Goal: Check status: Check status

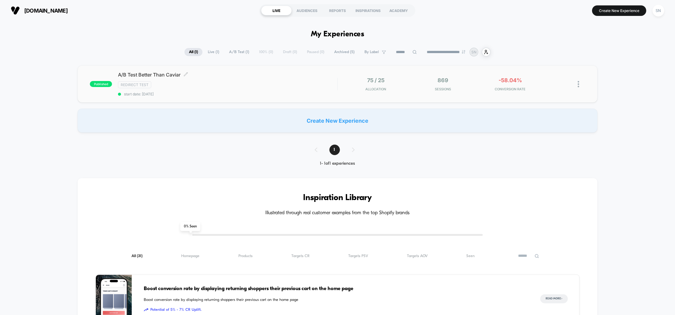
click at [161, 76] on span "A/B Test Better Than Caviar Click to edit experience details" at bounding box center [227, 75] width 219 height 6
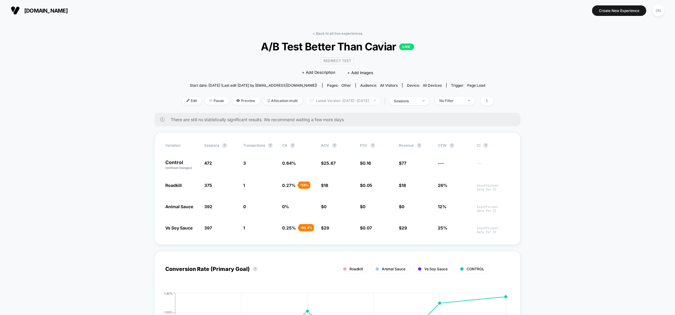
click at [365, 102] on span "Latest Version: [DATE] - [DATE]" at bounding box center [343, 100] width 75 height 8
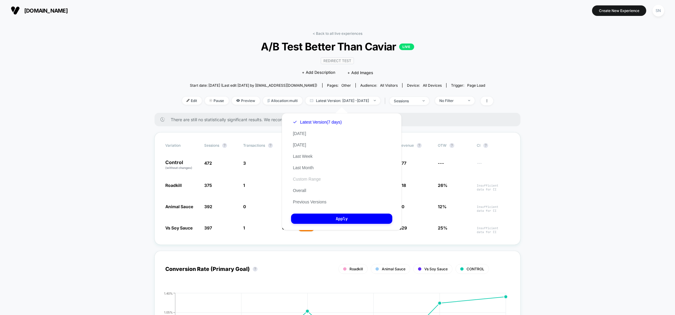
click at [320, 182] on button "Custom Range" at bounding box center [306, 178] width 31 height 5
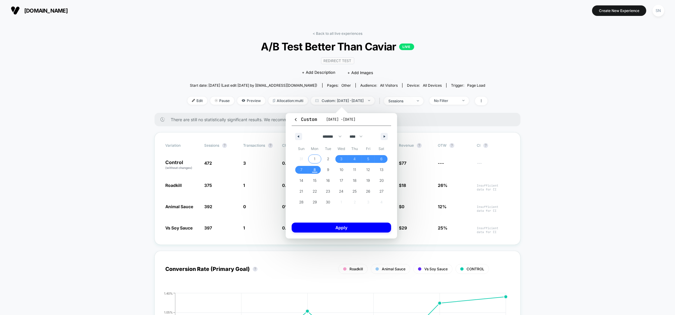
click at [317, 158] on span "1" at bounding box center [314, 159] width 13 height 8
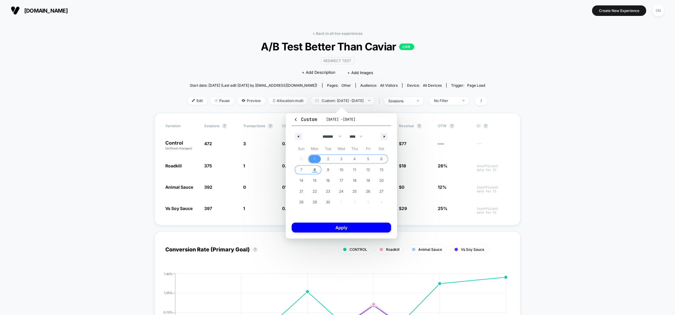
click at [315, 171] on span "8" at bounding box center [315, 169] width 2 height 11
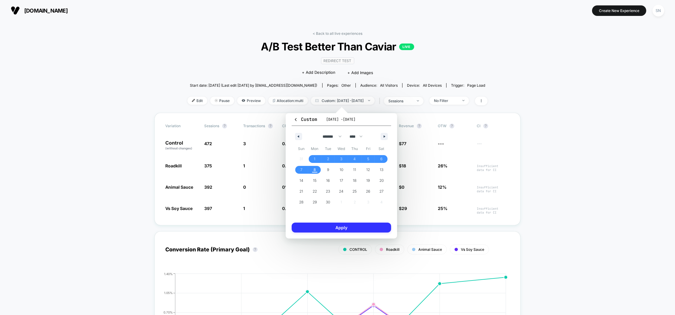
click at [346, 226] on button "Apply" at bounding box center [341, 227] width 99 height 10
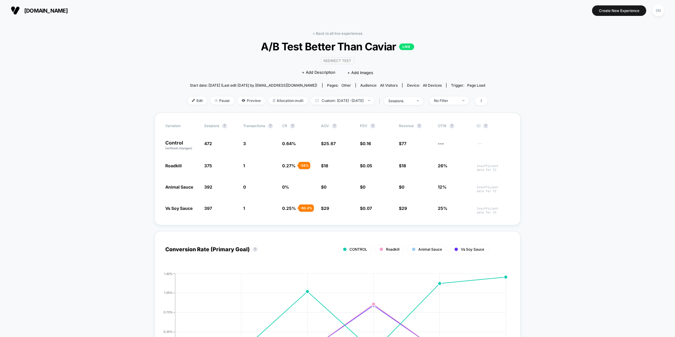
click at [214, 62] on div "< Back to all live experiences A/B Test Better Than Caviar LIVE Redirect Test C…" at bounding box center [338, 71] width 300 height 81
click at [188, 61] on div "< Back to all live experiences A/B Test Better Than Caviar LIVE Redirect Test C…" at bounding box center [338, 71] width 300 height 81
drag, startPoint x: 186, startPoint y: 85, endPoint x: 494, endPoint y: 86, distance: 307.9
click at [488, 86] on div "Start date: [DATE] (Last edit [DATE] by [EMAIL_ADDRESS][DOMAIN_NAME]) Pages: ot…" at bounding box center [338, 85] width 300 height 10
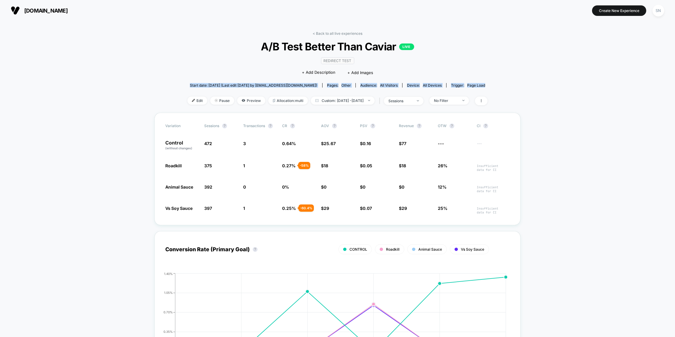
drag, startPoint x: 497, startPoint y: 88, endPoint x: 179, endPoint y: 85, distance: 318.1
click at [188, 86] on div "Start date: [DATE] (Last edit [DATE] by [EMAIL_ADDRESS][DOMAIN_NAME]) Pages: ot…" at bounding box center [338, 85] width 300 height 10
click at [188, 84] on div "Start date: [DATE] (Last edit [DATE] by [EMAIL_ADDRESS][DOMAIN_NAME]) Pages: ot…" at bounding box center [338, 85] width 300 height 10
drag, startPoint x: 181, startPoint y: 87, endPoint x: 500, endPoint y: 89, distance: 318.4
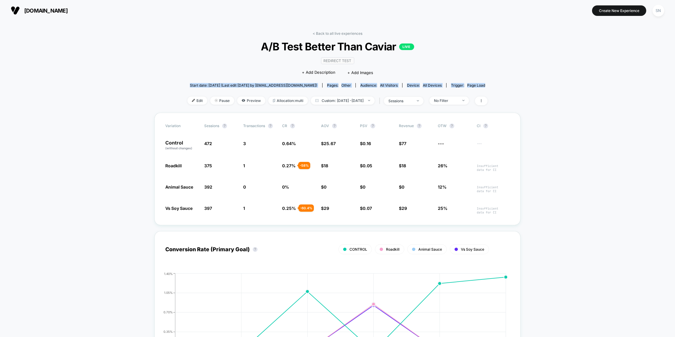
click at [488, 89] on div "Start date: [DATE] (Last edit [DATE] by [EMAIL_ADDRESS][DOMAIN_NAME]) Pages: ot…" at bounding box center [338, 85] width 300 height 10
drag, startPoint x: 492, startPoint y: 88, endPoint x: 188, endPoint y: 87, distance: 304.0
click at [188, 87] on div "Start date: [DATE] (Last edit [DATE] by [EMAIL_ADDRESS][DOMAIN_NAME]) Pages: ot…" at bounding box center [338, 85] width 300 height 10
